Goal: Task Accomplishment & Management: Use online tool/utility

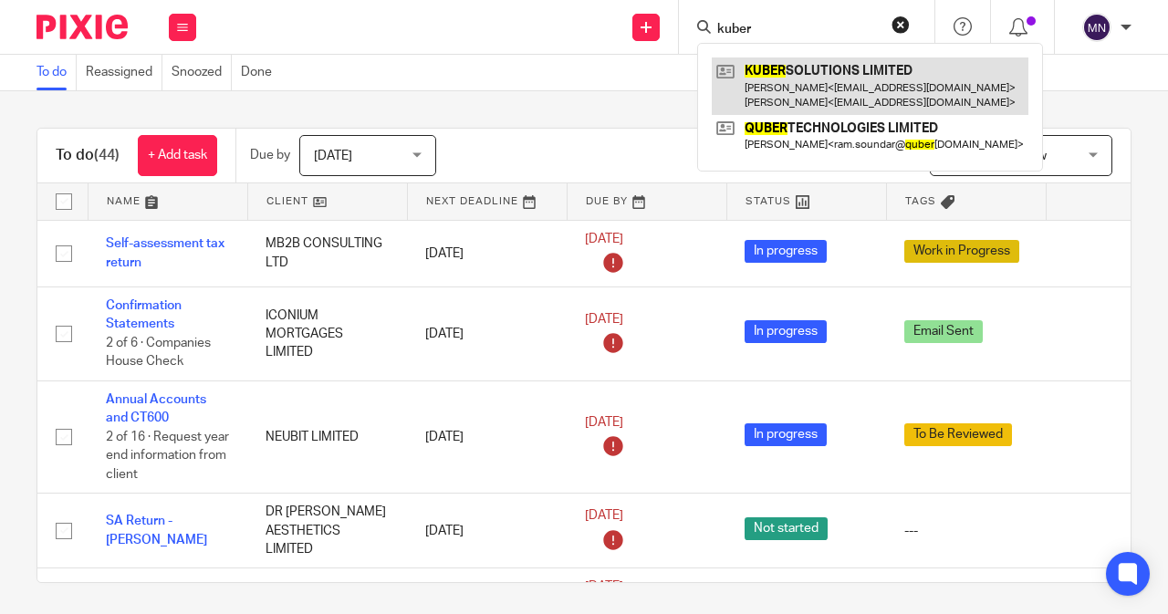
type input "kuber"
click at [777, 78] on link at bounding box center [870, 85] width 317 height 57
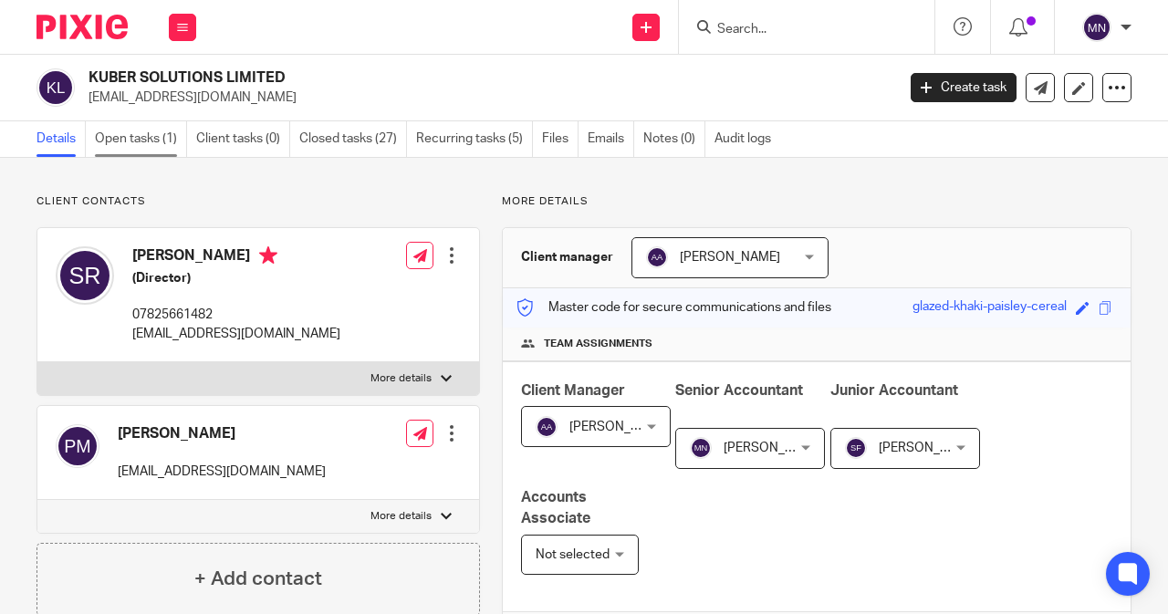
click at [124, 152] on link "Open tasks (1)" at bounding box center [141, 139] width 92 height 36
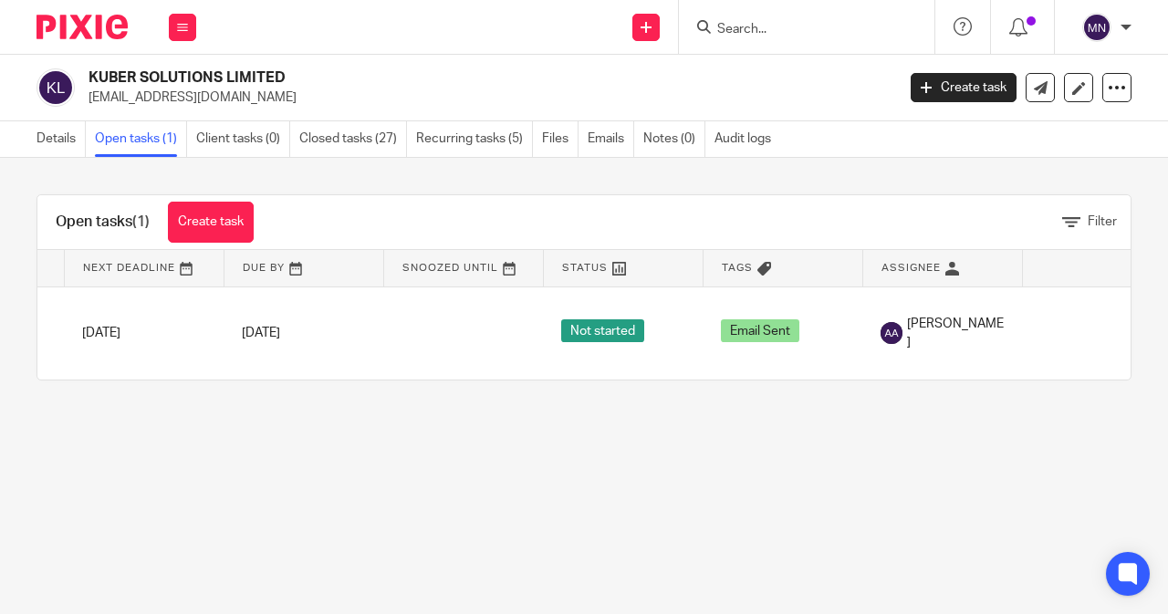
scroll to position [0, 212]
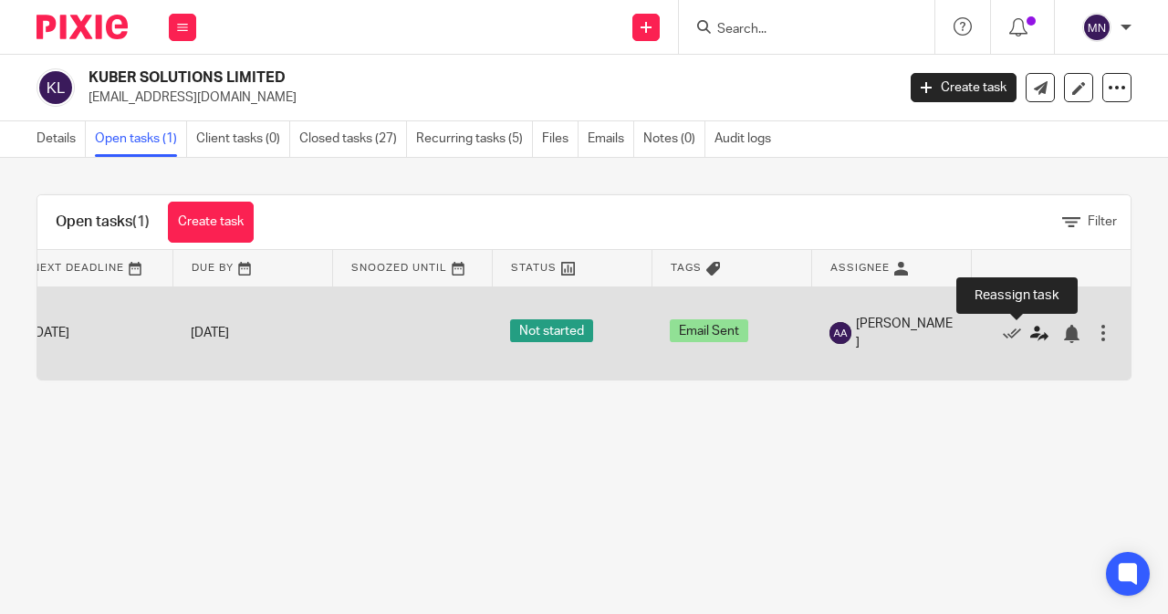
click at [1030, 328] on icon at bounding box center [1039, 334] width 18 height 18
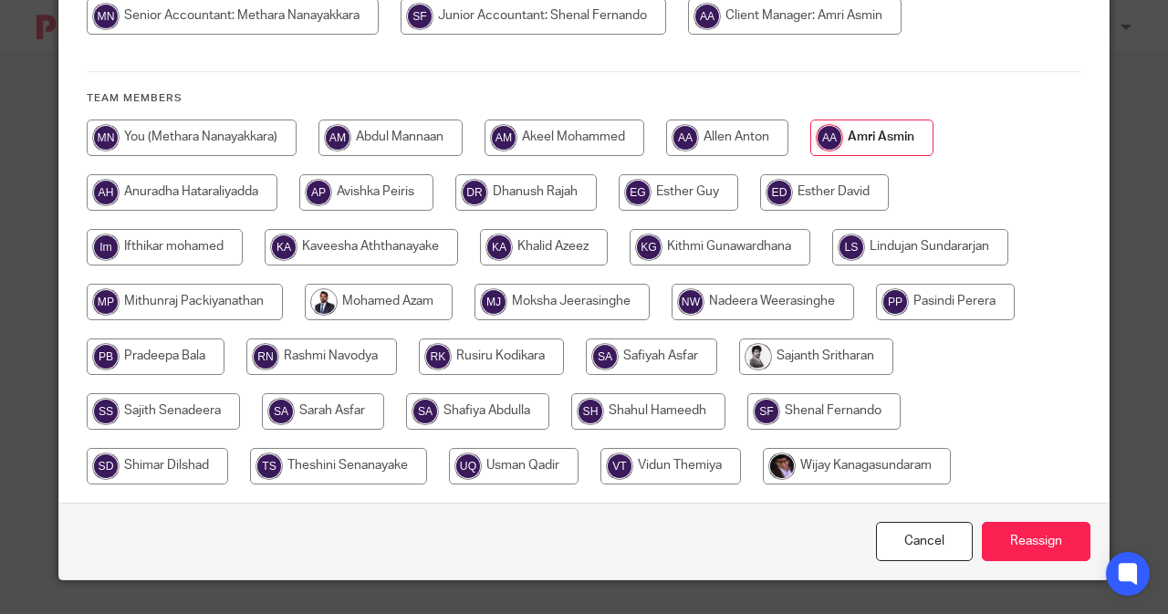
scroll to position [243, 0]
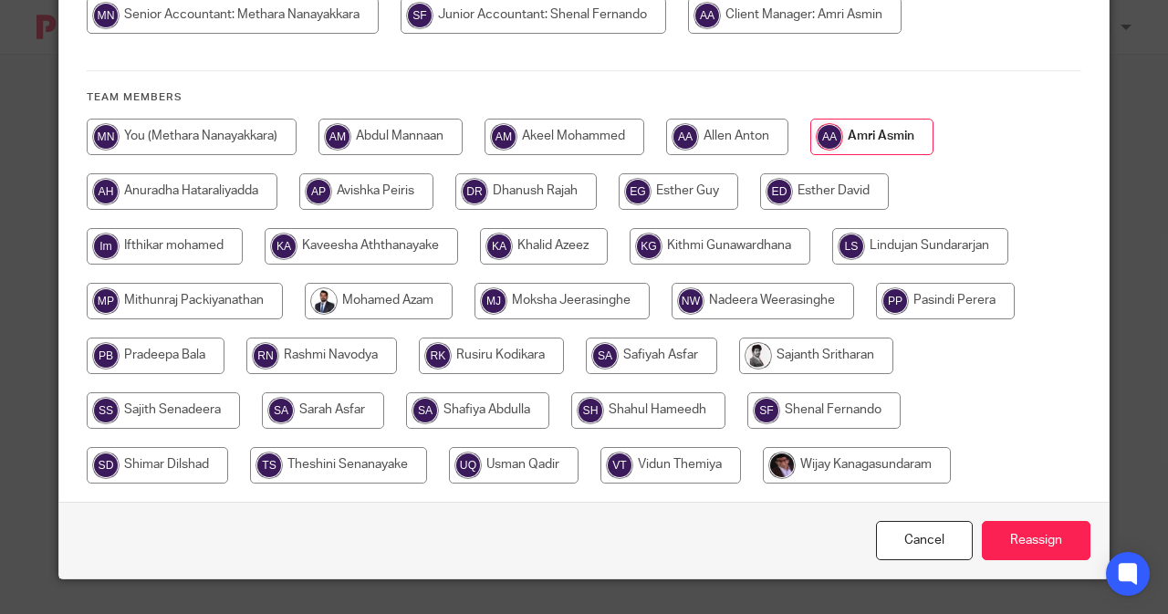
click at [788, 353] on input "radio" at bounding box center [816, 356] width 154 height 37
radio input "true"
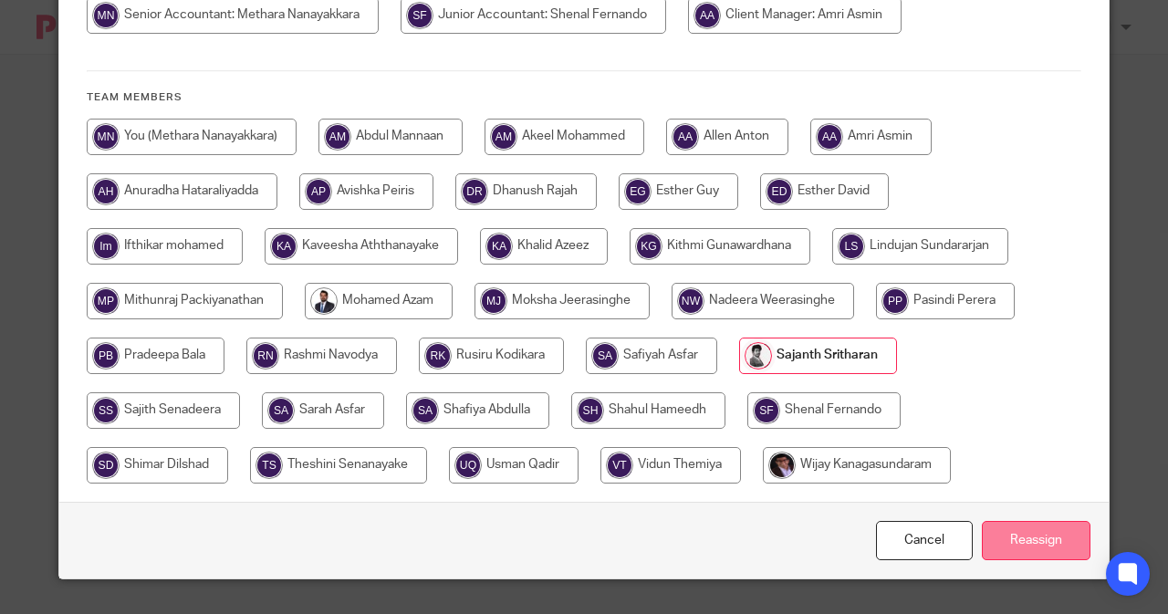
click at [1048, 545] on input "Reassign" at bounding box center [1036, 540] width 109 height 39
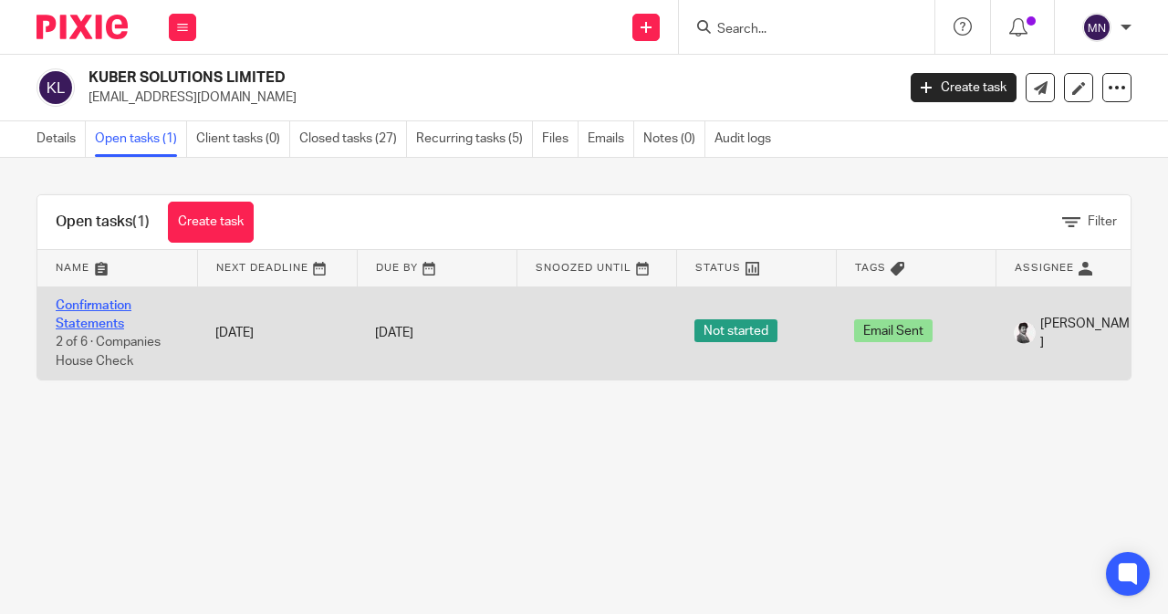
click at [129, 309] on link "Confirmation Statements" at bounding box center [94, 314] width 76 height 31
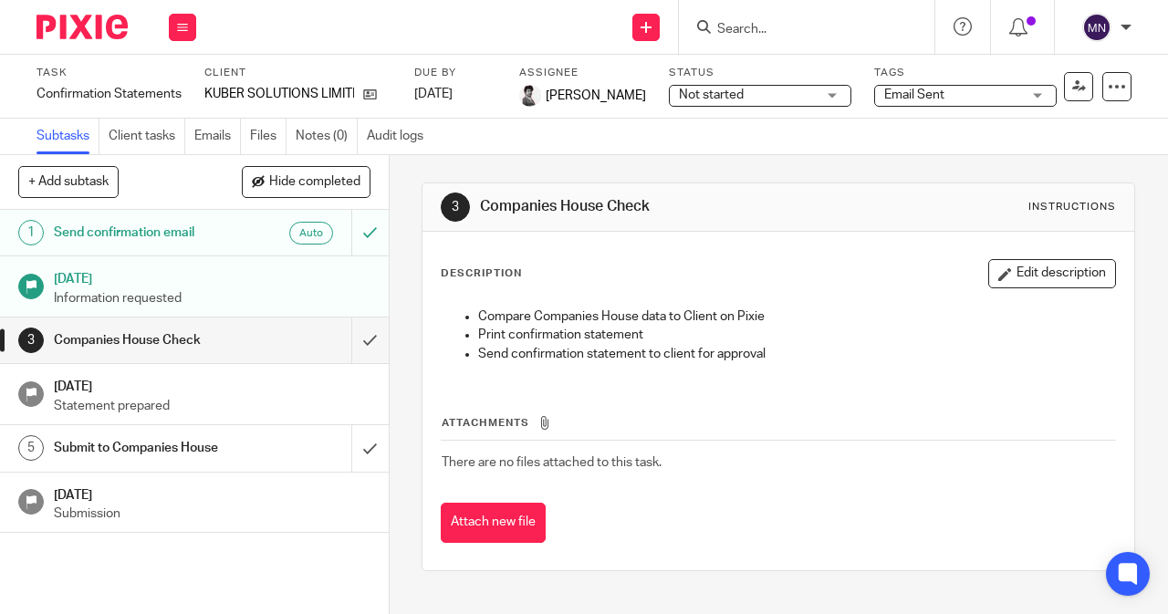
click at [712, 89] on span "Not started" at bounding box center [711, 95] width 65 height 13
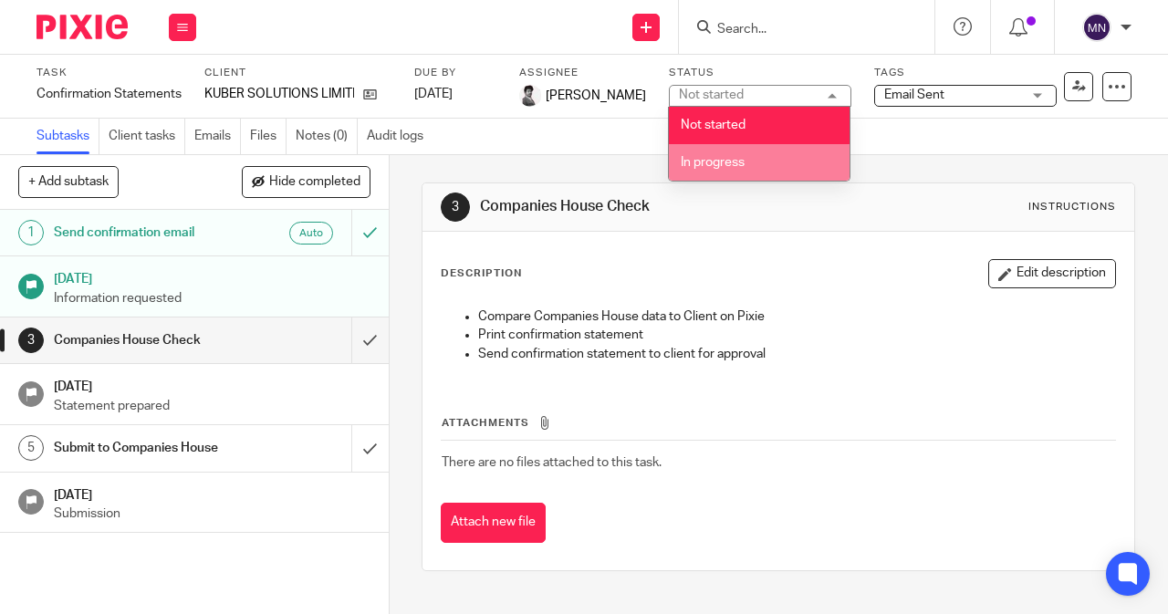
click at [712, 149] on li "In progress" at bounding box center [759, 162] width 181 height 37
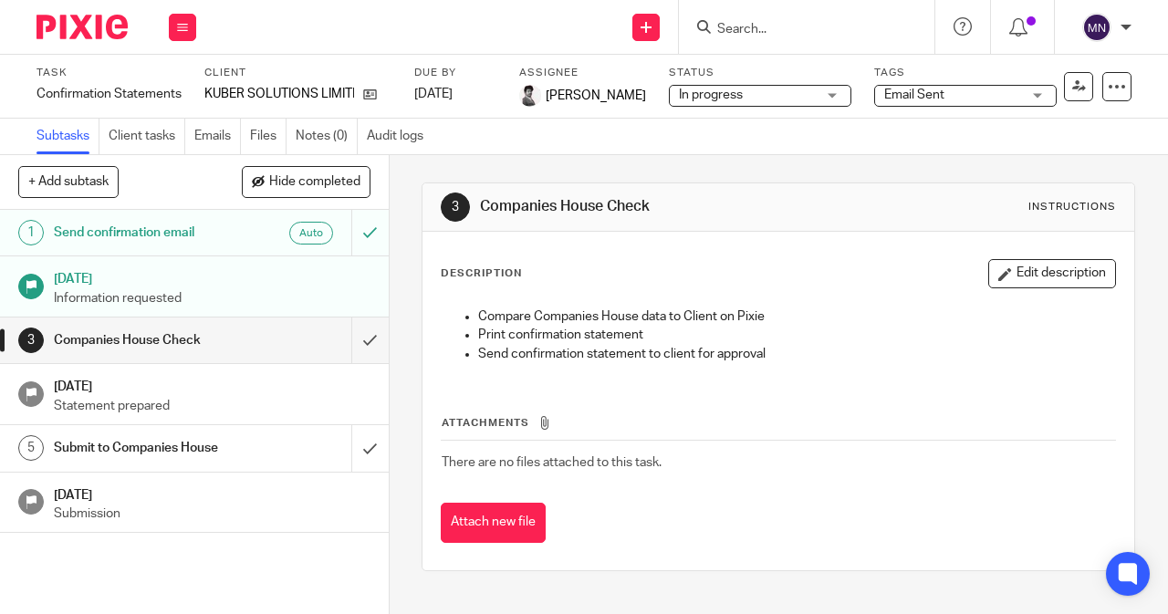
click at [900, 94] on span "Email Sent" at bounding box center [914, 95] width 60 height 13
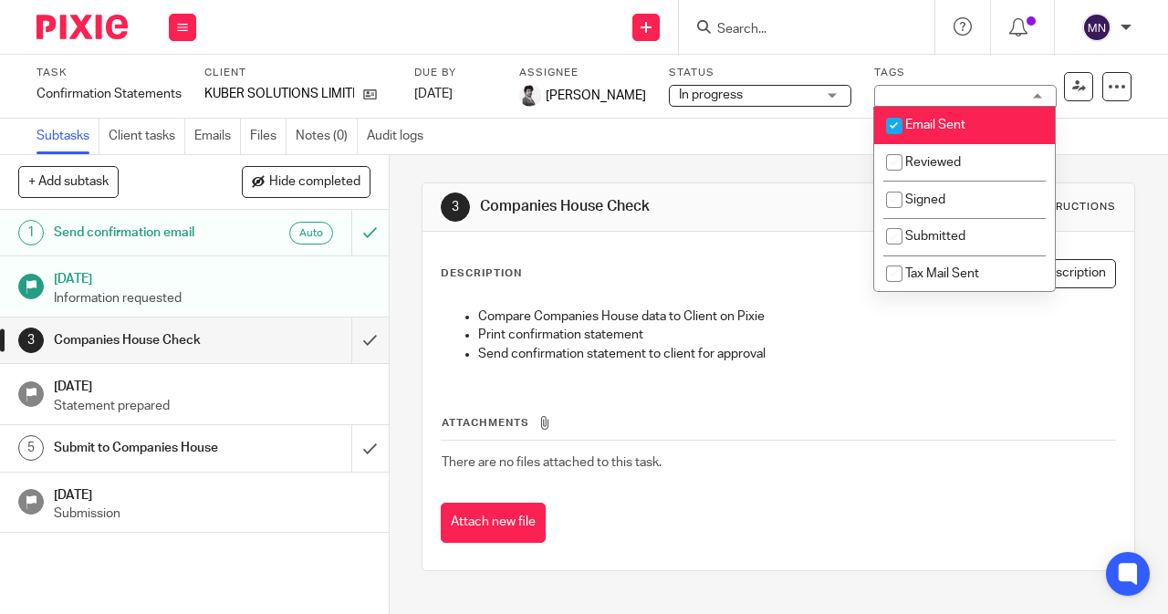
click at [898, 132] on input "checkbox" at bounding box center [894, 126] width 35 height 35
checkbox input "false"
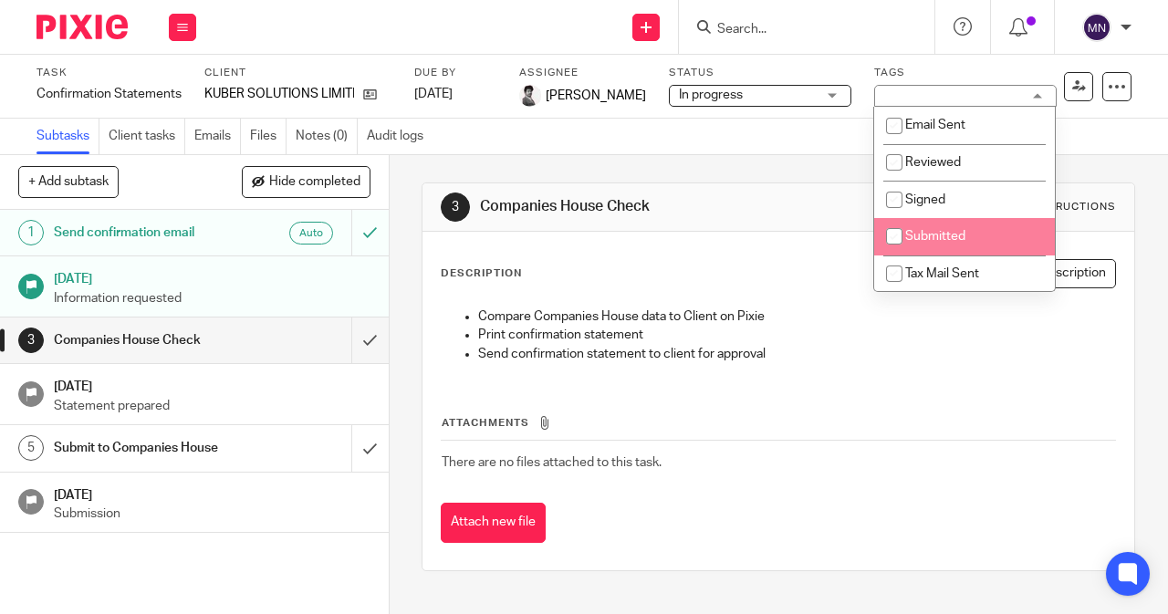
click at [906, 235] on input "checkbox" at bounding box center [894, 236] width 35 height 35
checkbox input "true"
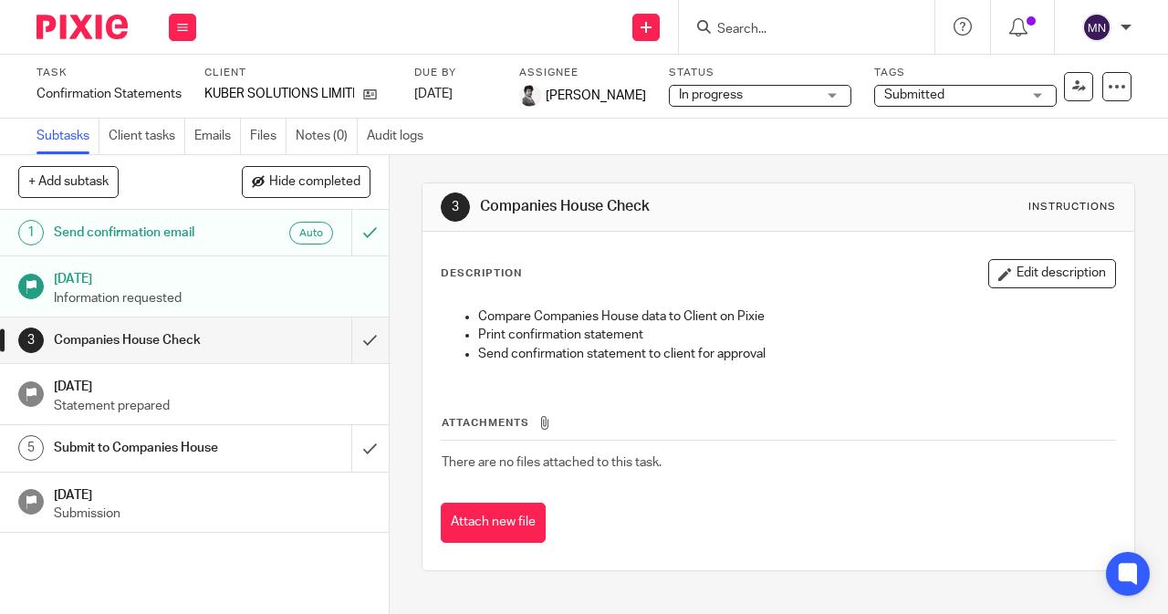
click at [773, 200] on h1 "Companies House Check" at bounding box center [649, 206] width 338 height 19
